Goal: Task Accomplishment & Management: Complete application form

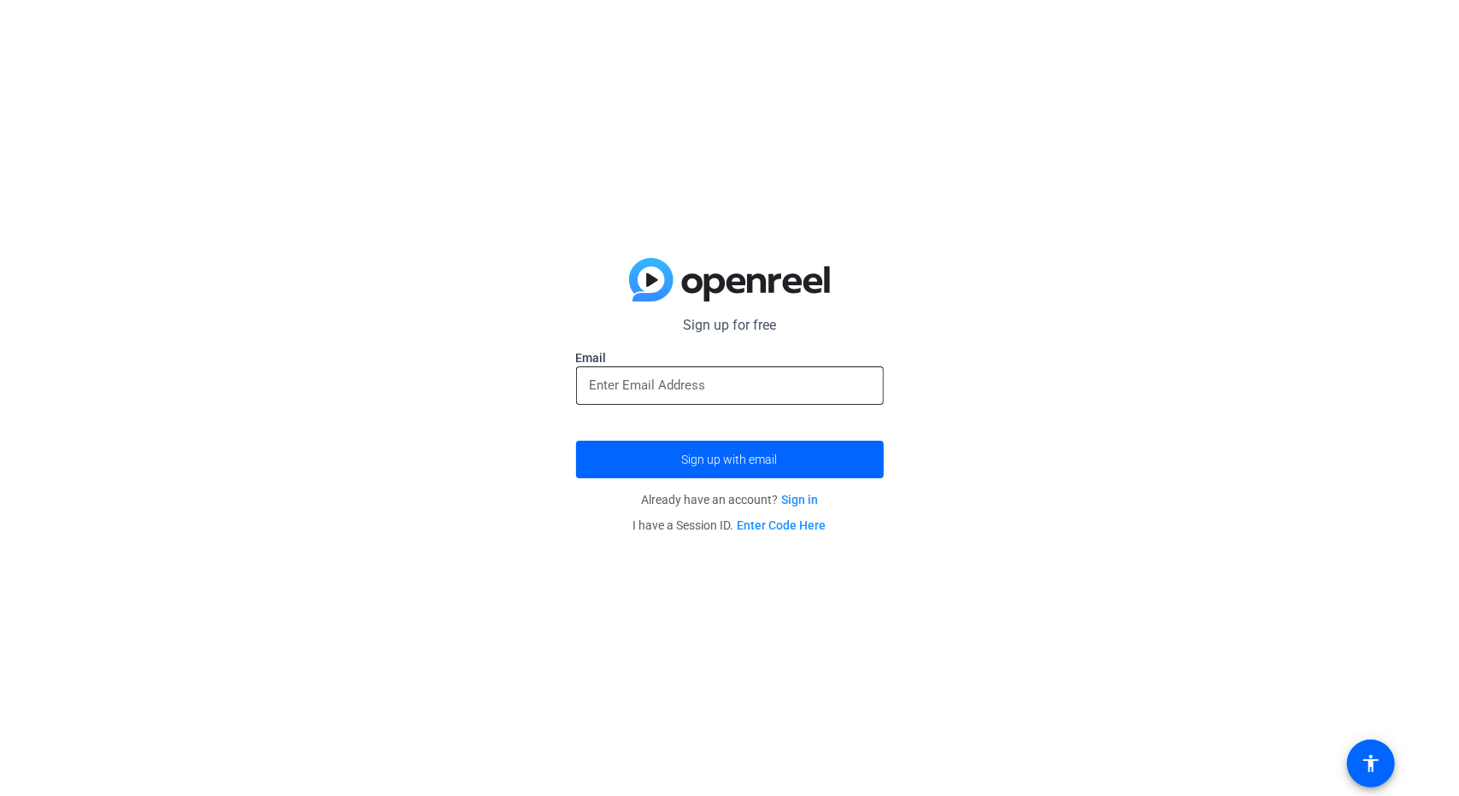
click at [665, 385] on input "email" at bounding box center [730, 385] width 280 height 21
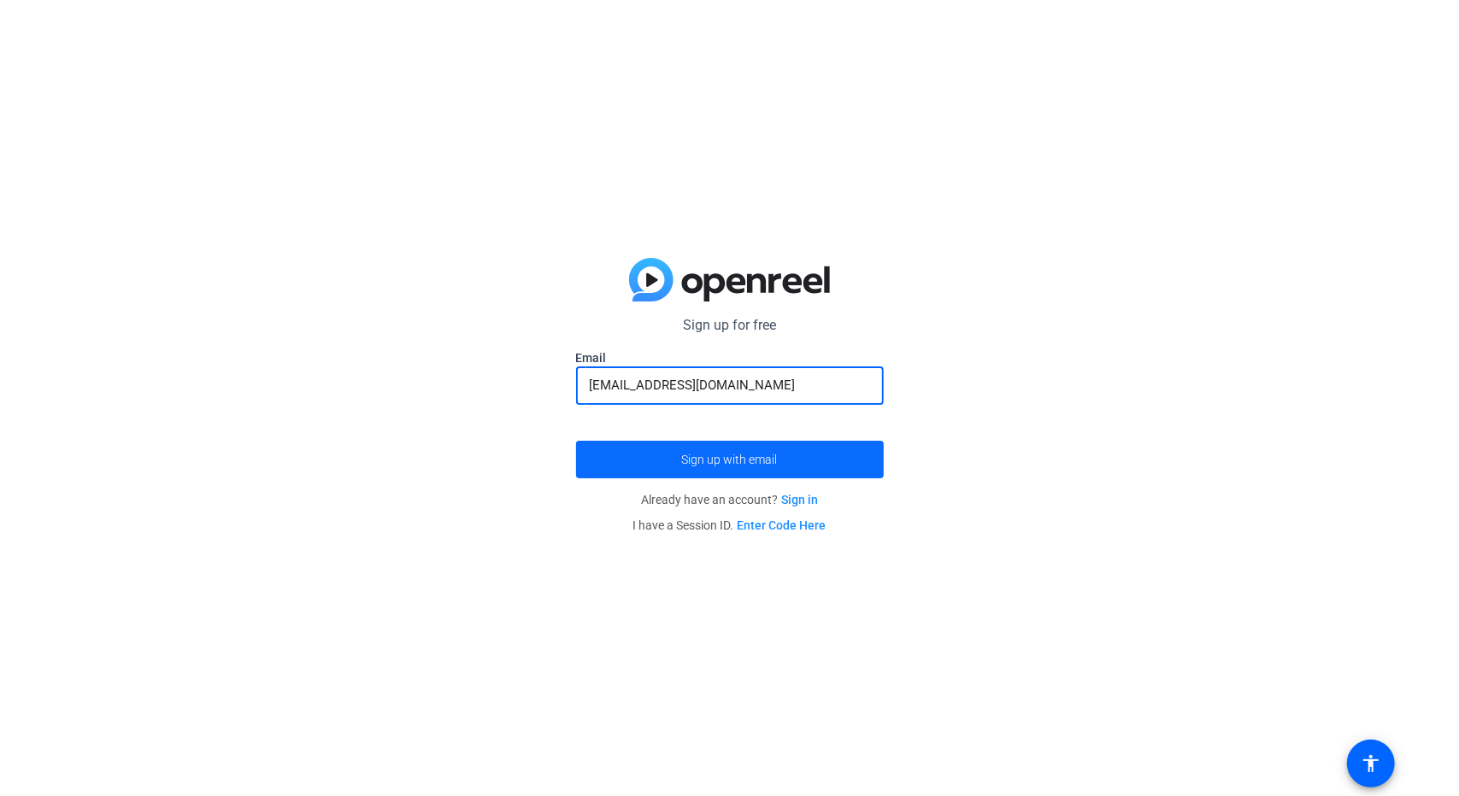
type input "[EMAIL_ADDRESS][DOMAIN_NAME]"
click at [825, 464] on span "submit" at bounding box center [730, 459] width 308 height 41
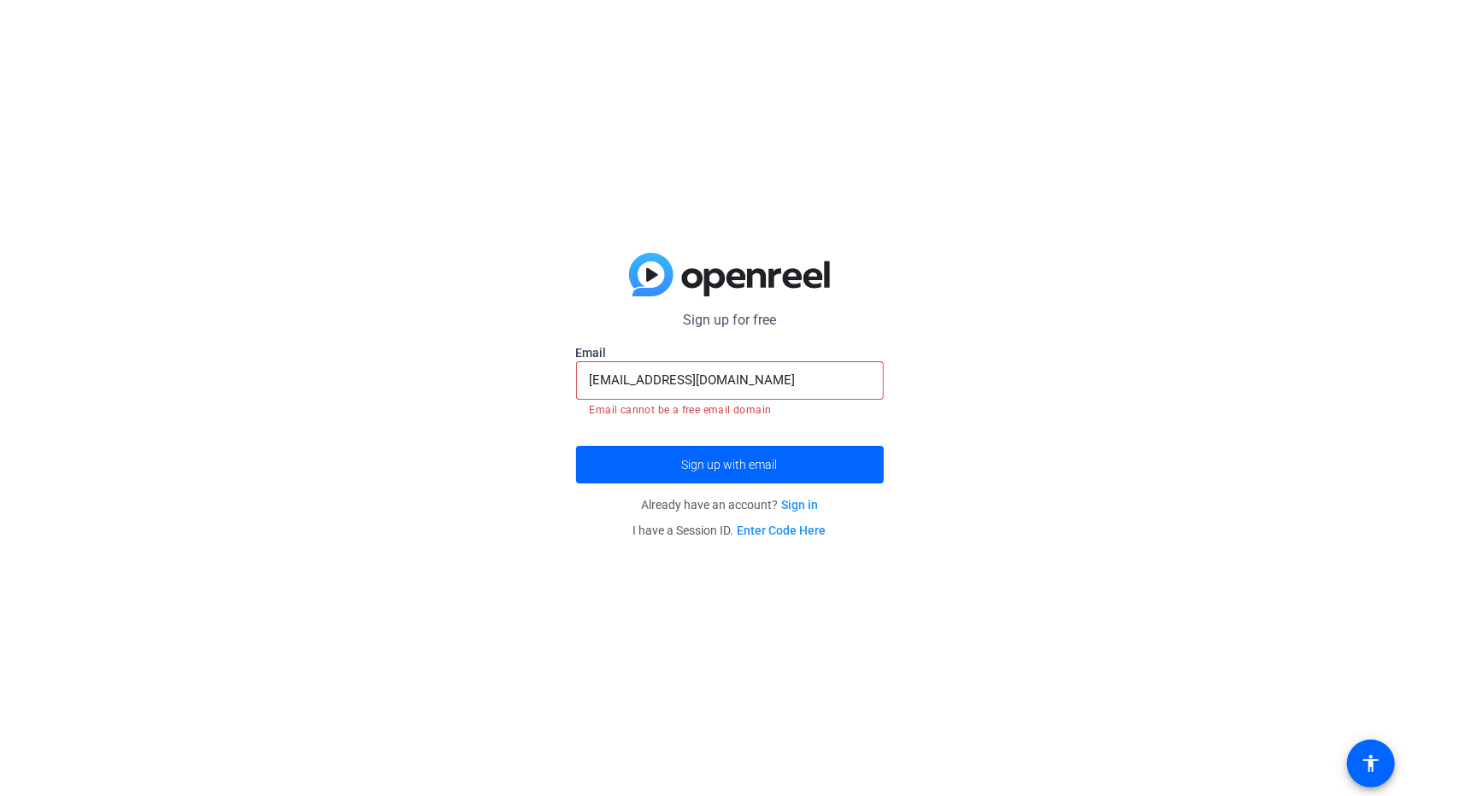
click at [813, 508] on link "Sign in" at bounding box center [799, 505] width 37 height 14
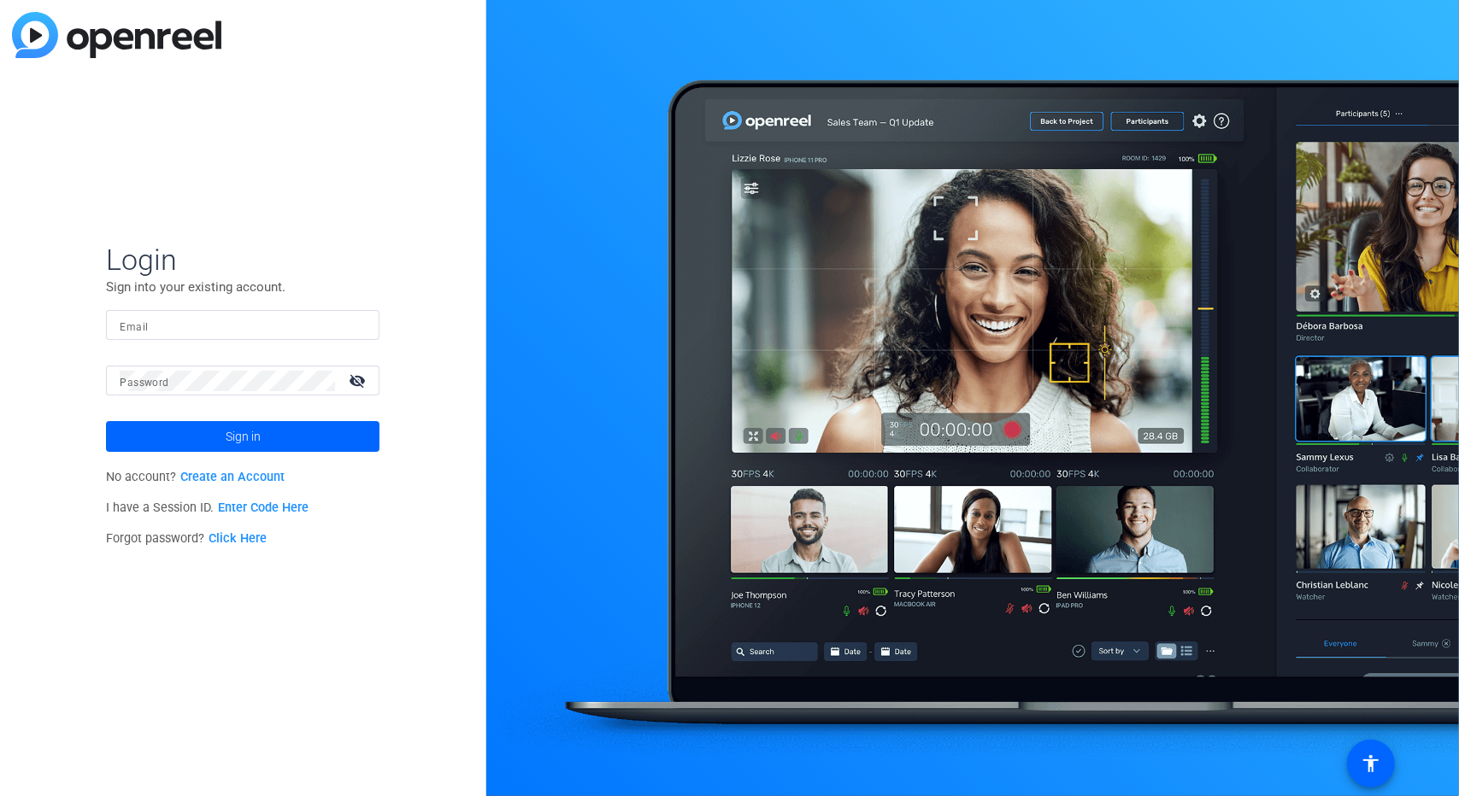
click at [253, 479] on link "Create an Account" at bounding box center [232, 477] width 104 height 15
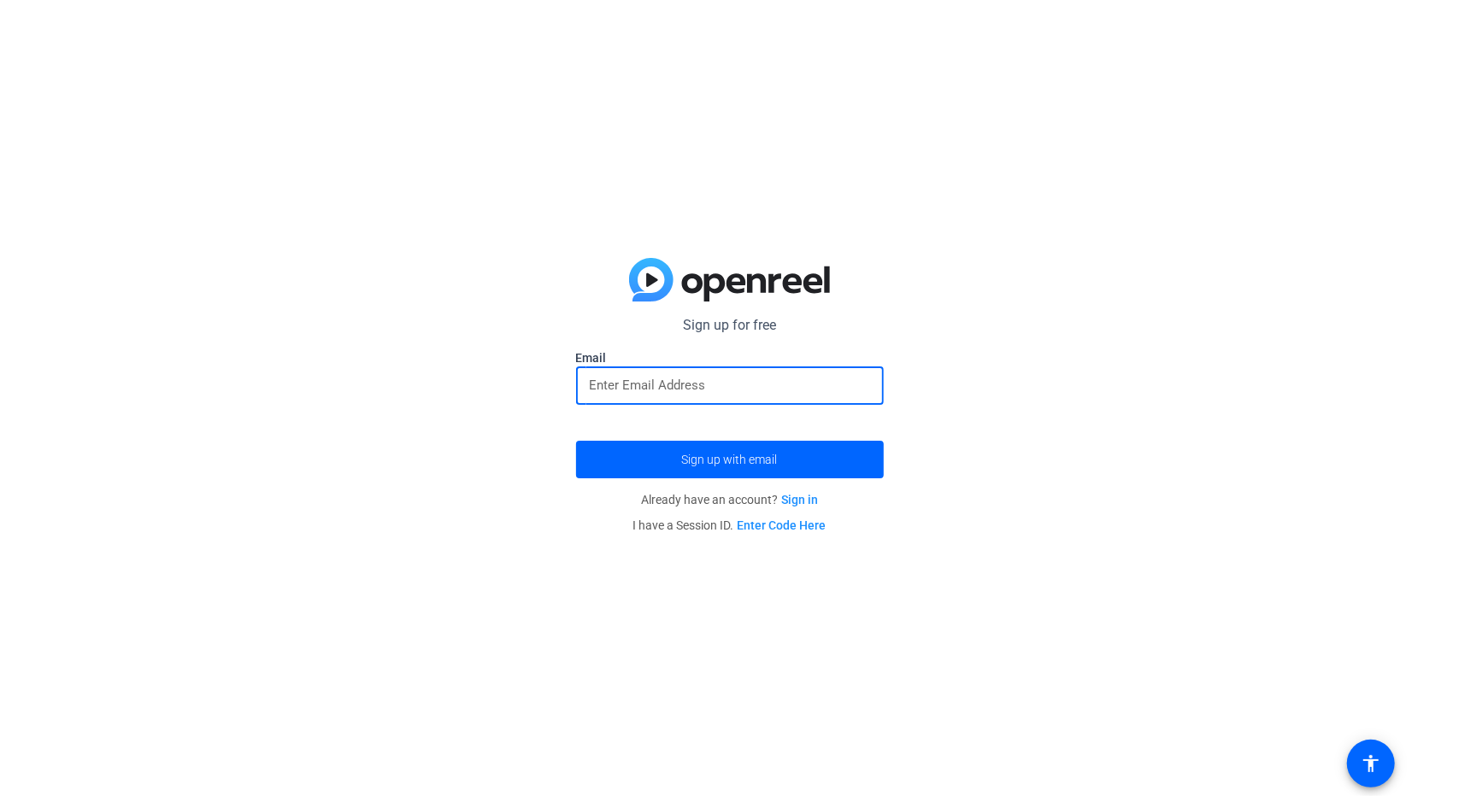
click at [648, 387] on input "email" at bounding box center [730, 385] width 280 height 21
type input "[EMAIL_ADDRESS][DOMAIN_NAME]"
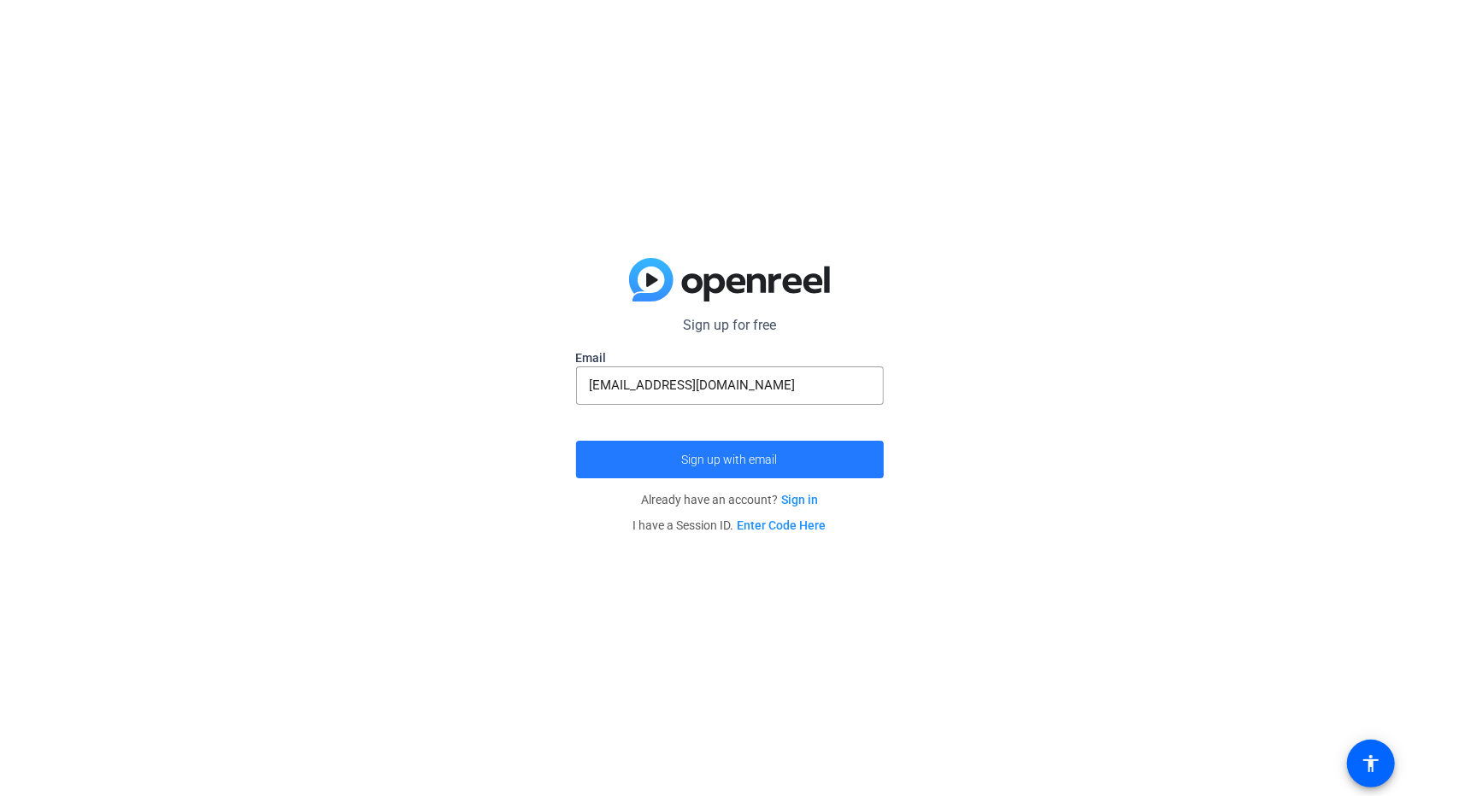
click at [709, 460] on span "Sign up with email" at bounding box center [730, 460] width 96 height 0
